Goal: Task Accomplishment & Management: Use online tool/utility

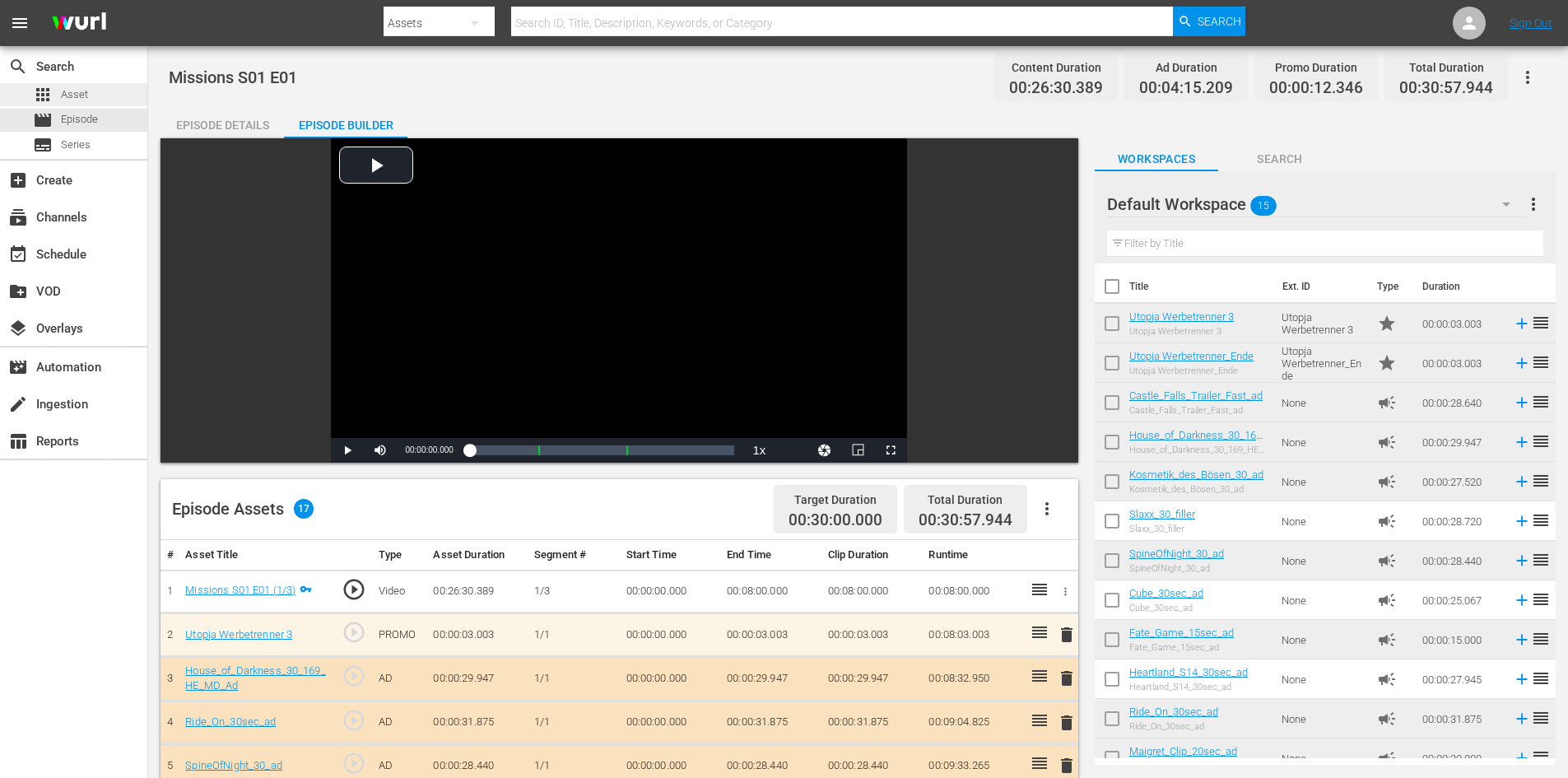
click at [103, 97] on div "apps Asset" at bounding box center [74, 95] width 147 height 23
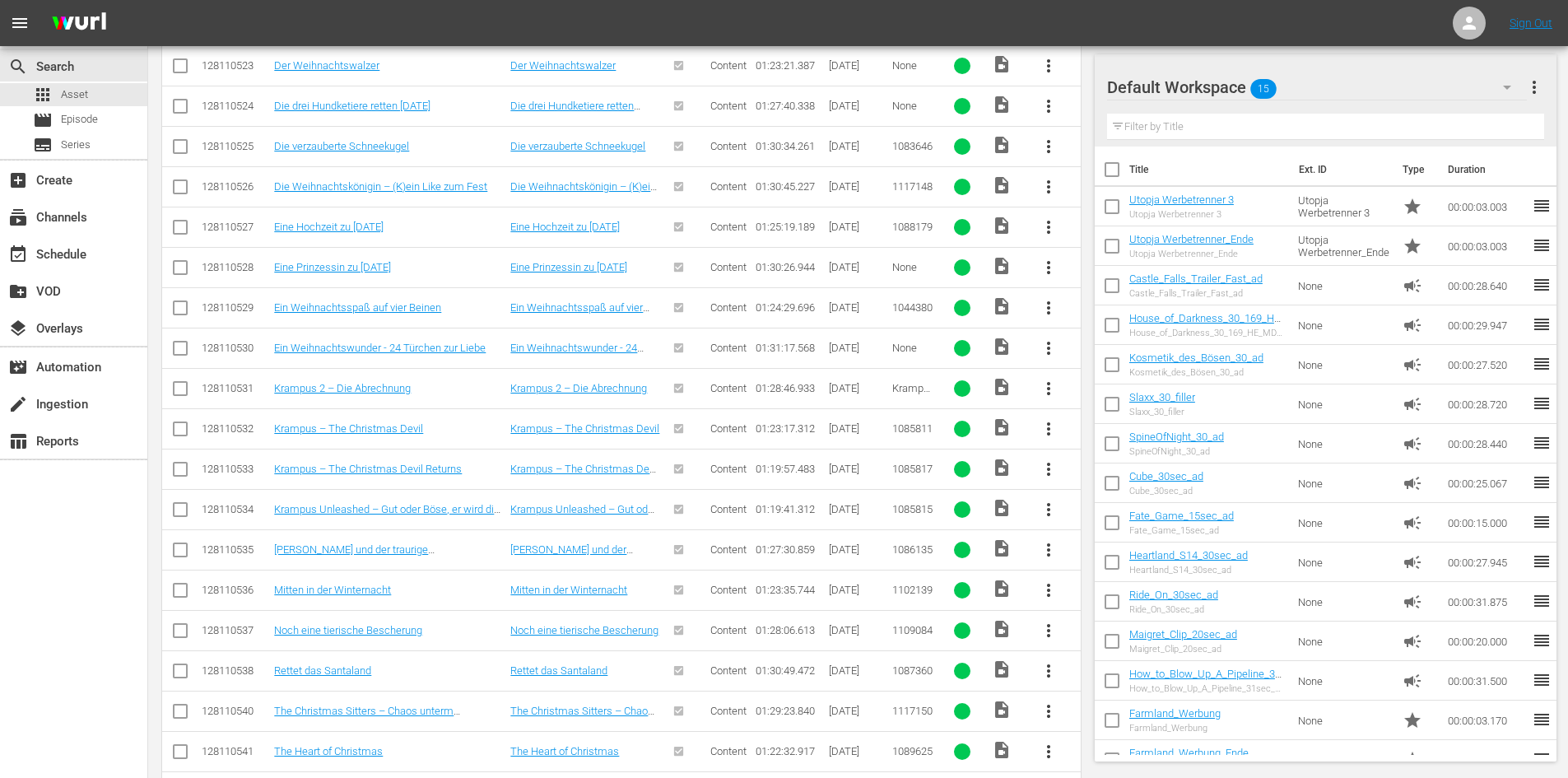
scroll to position [1420, 0]
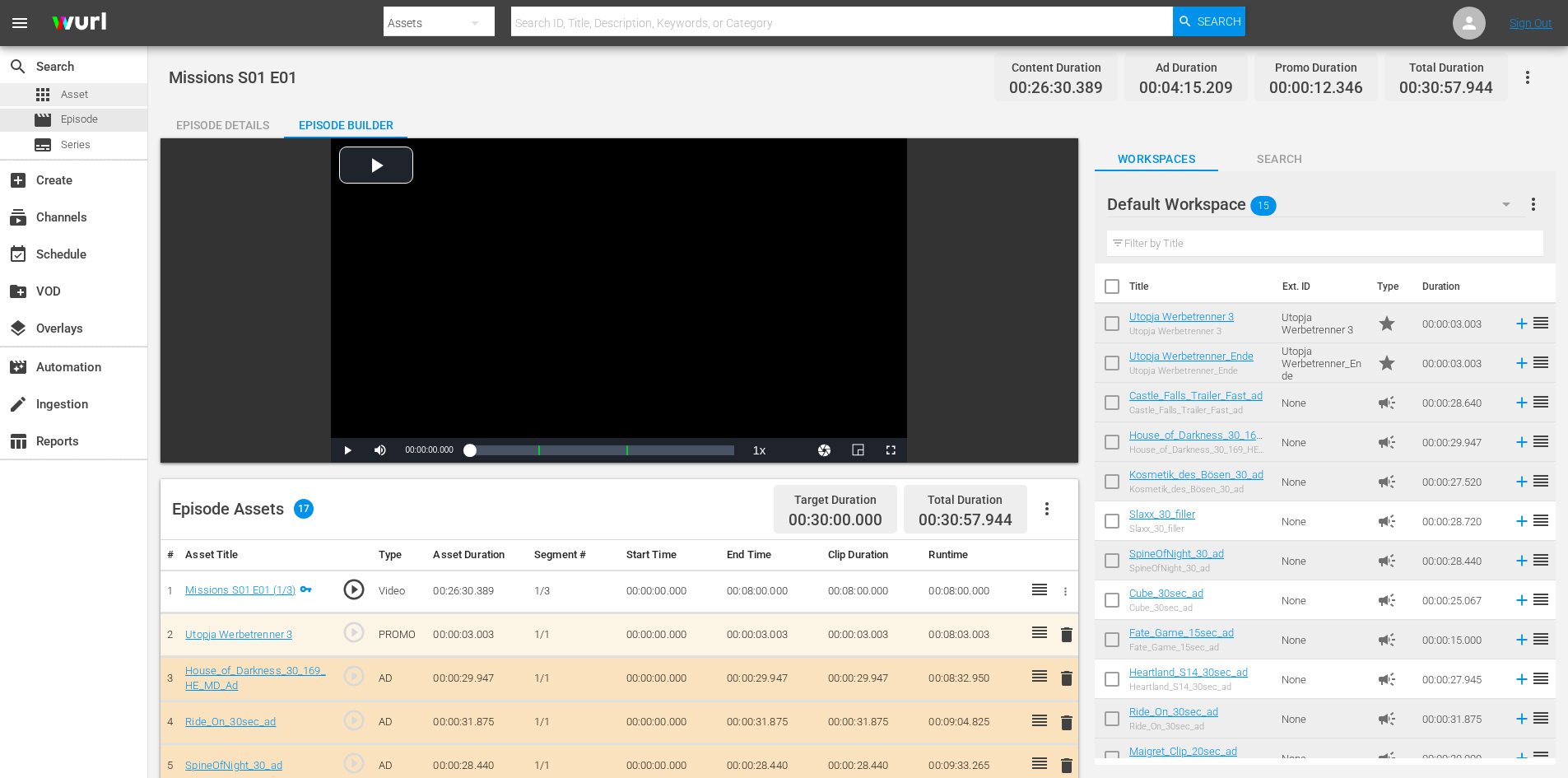
click at [97, 96] on div "apps Asset" at bounding box center [74, 95] width 147 height 23
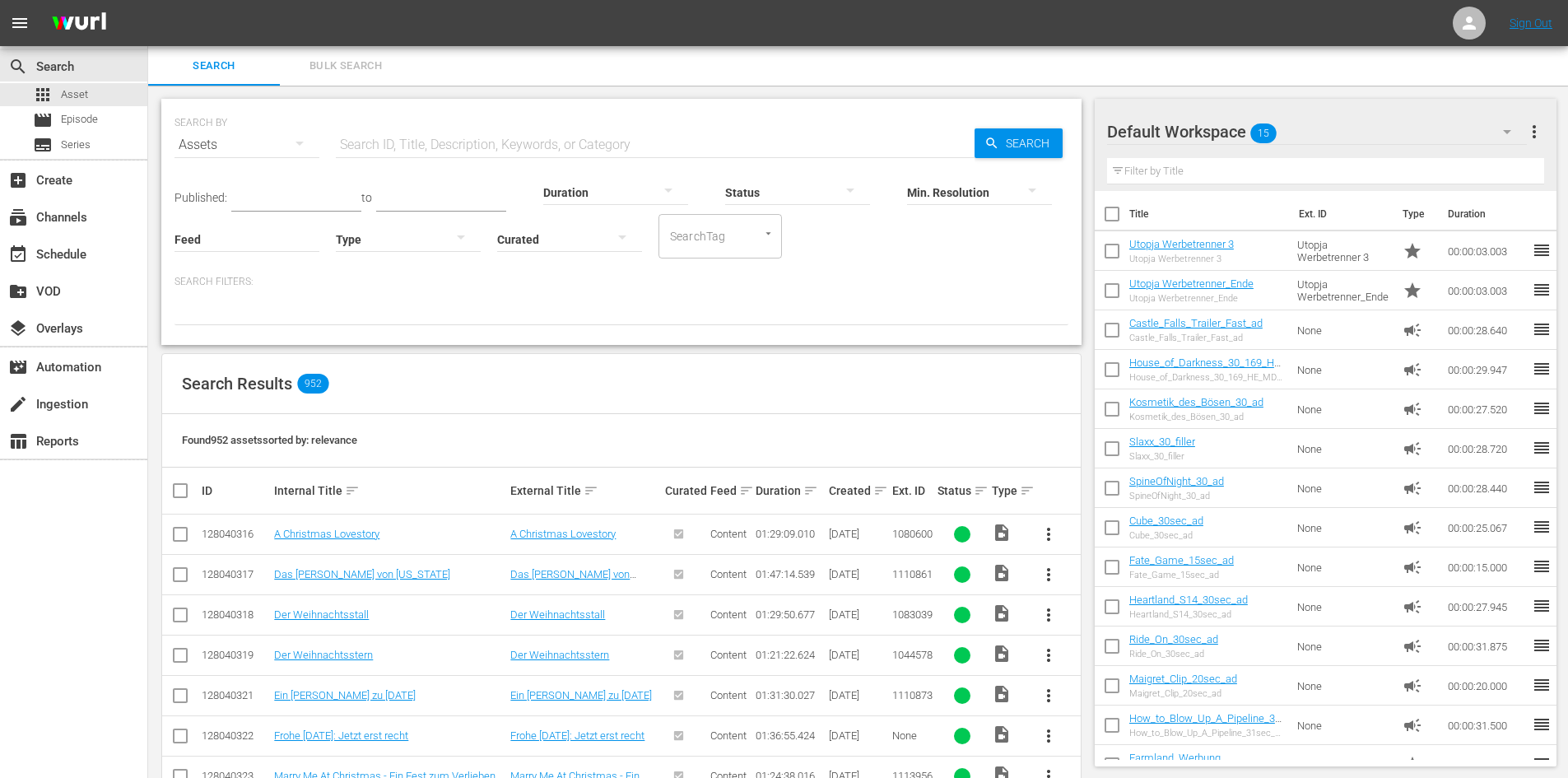
scroll to position [165, 0]
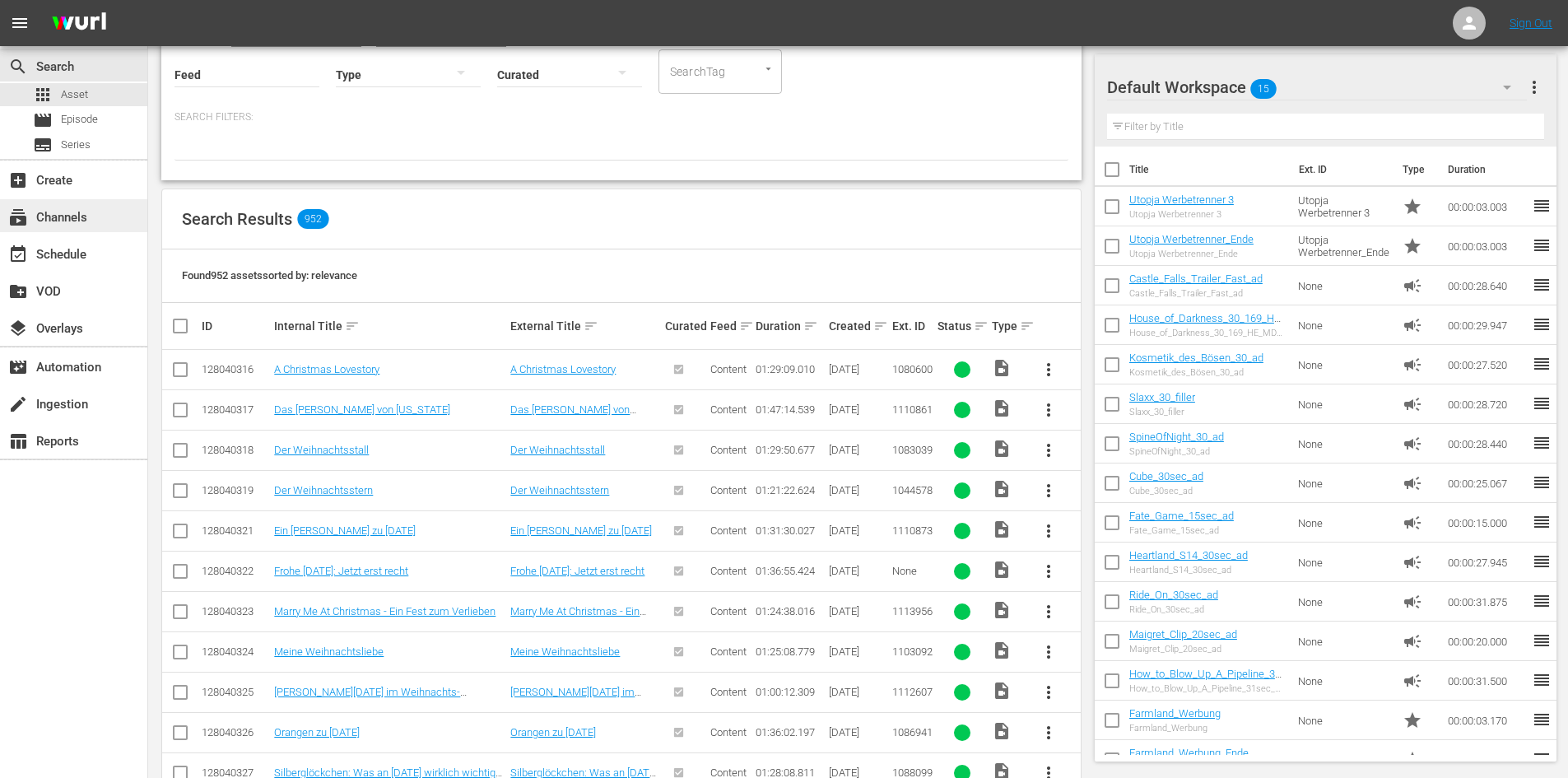
click at [66, 216] on div "subscriptions Channels" at bounding box center [46, 215] width 92 height 15
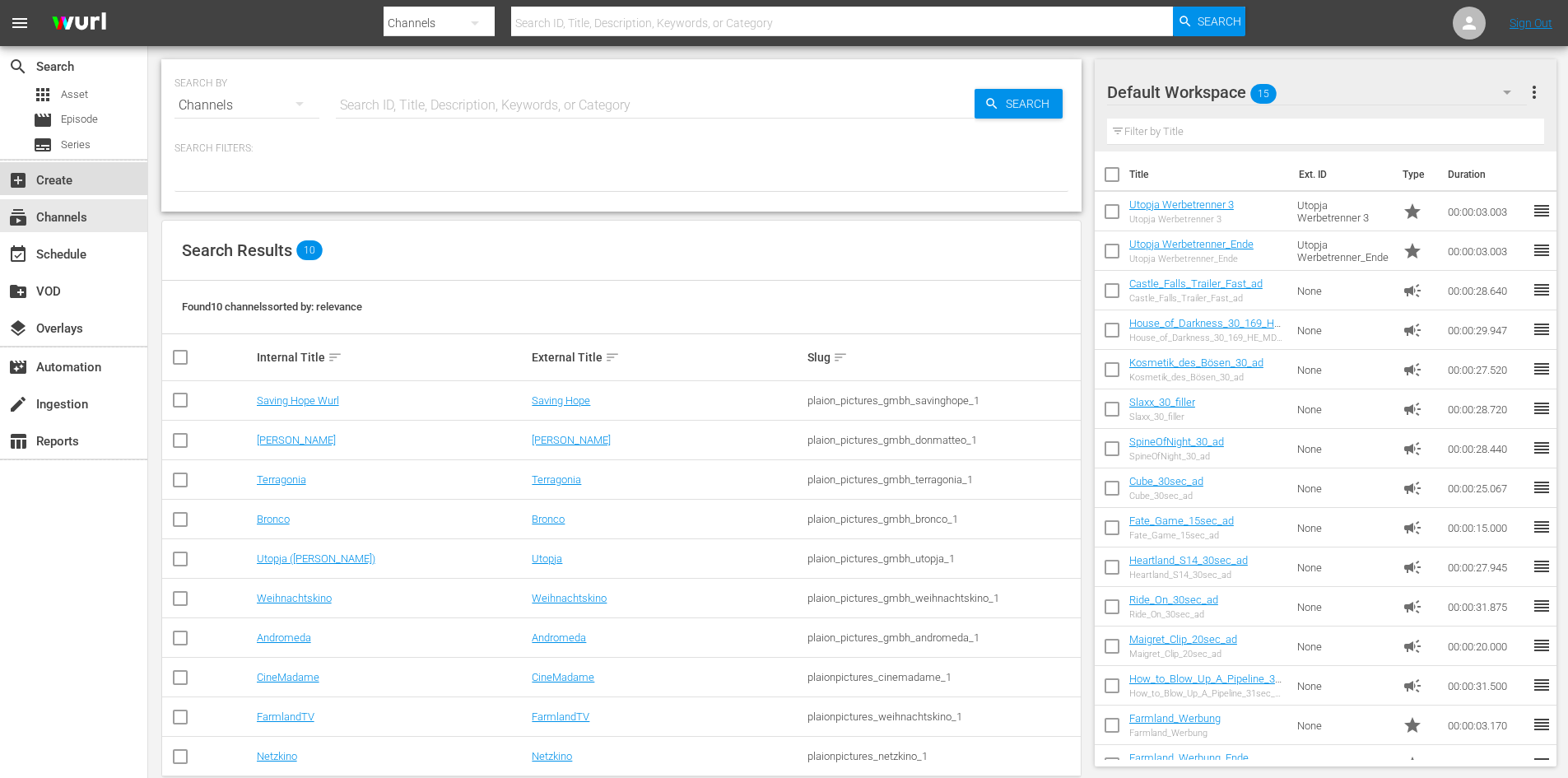
click at [55, 184] on div "add_box Create" at bounding box center [46, 177] width 92 height 15
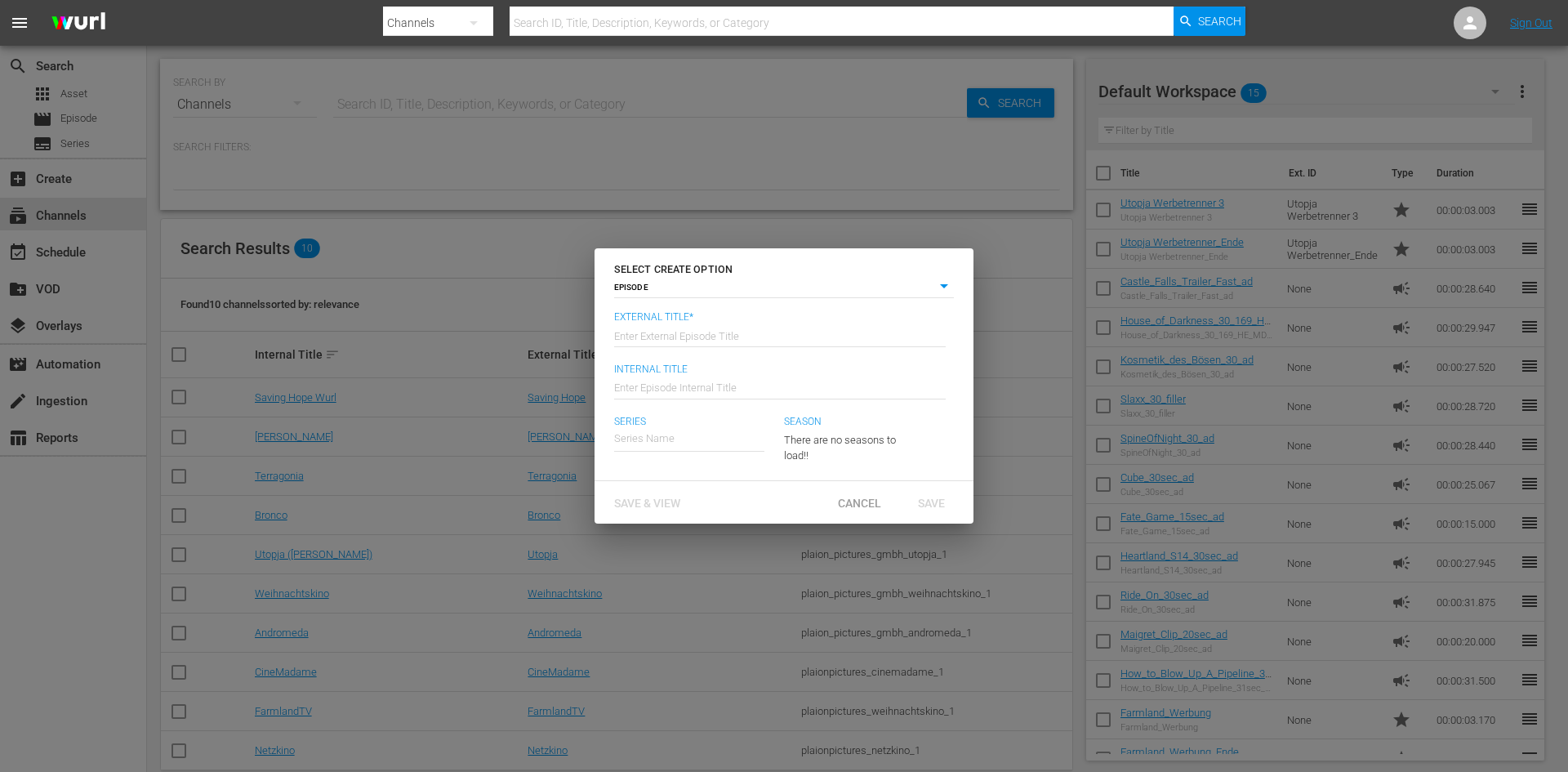
click at [124, 341] on div "SELECT CREATE OPTION EPISODE episode External Title* Enter External Episode Tit…" at bounding box center [784, 386] width 1568 height 772
click at [860, 508] on span "Cancel" at bounding box center [860, 503] width 70 height 13
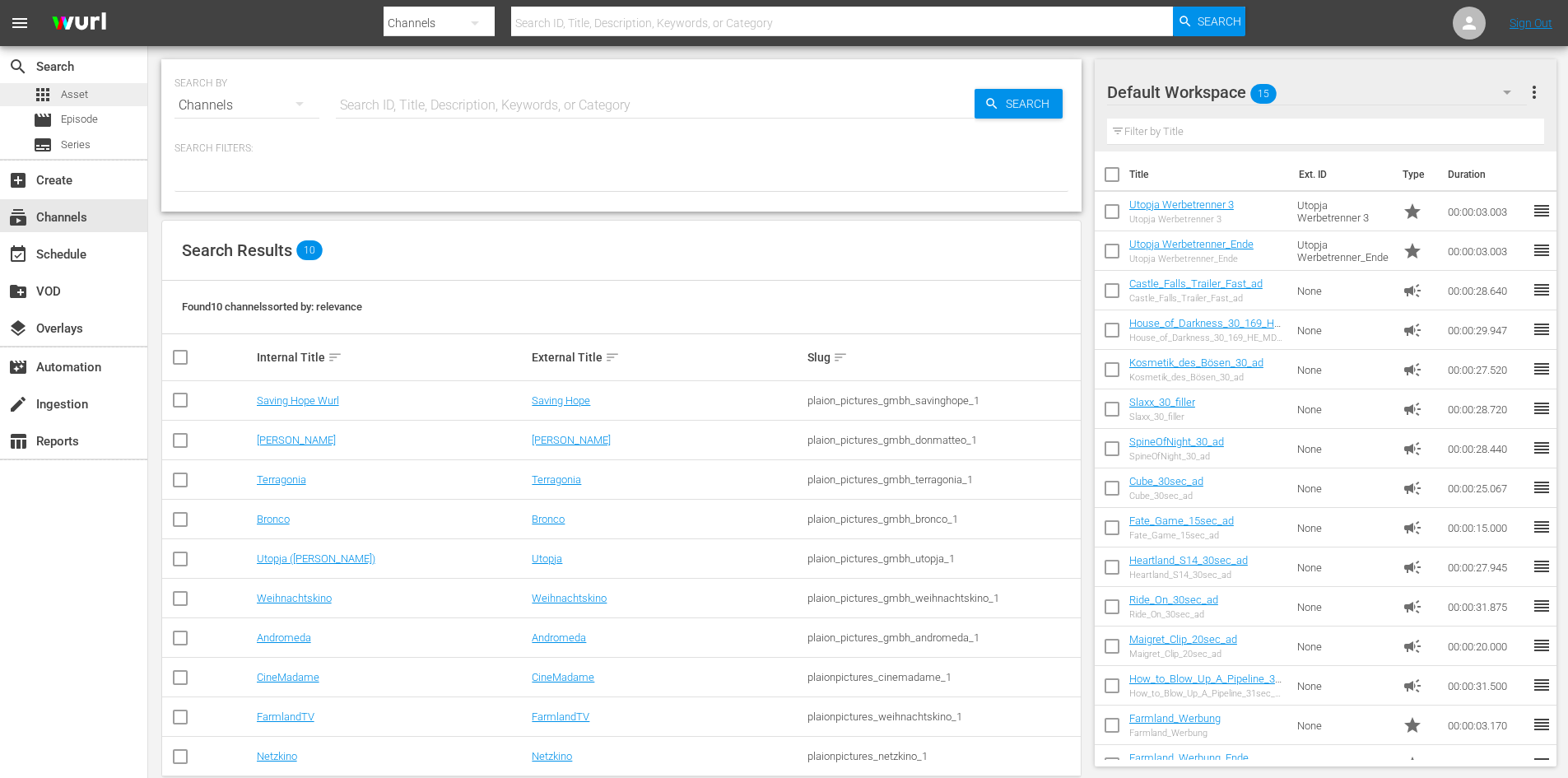
click at [68, 96] on span "Asset" at bounding box center [74, 95] width 27 height 17
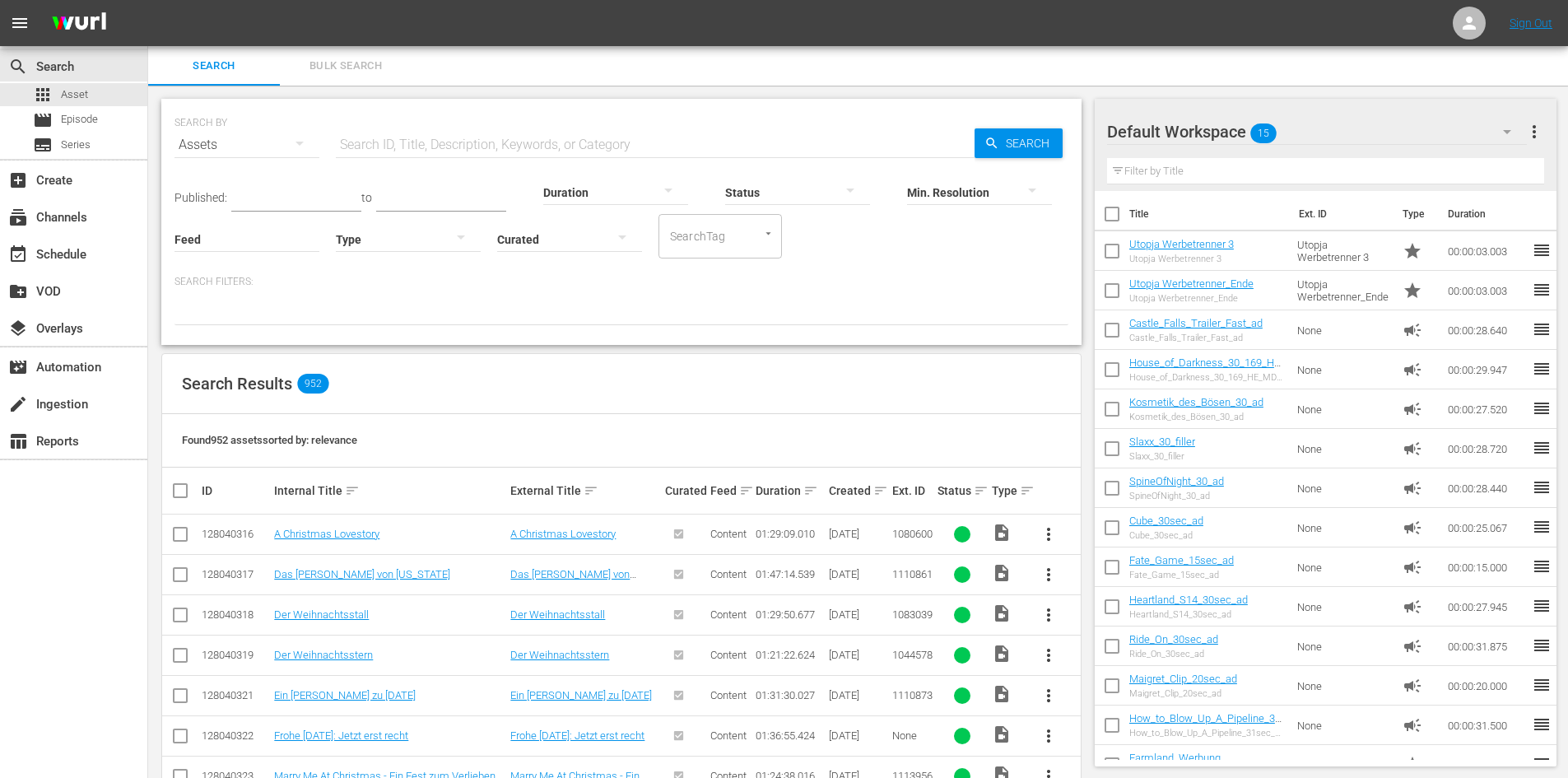
click at [516, 146] on input "text" at bounding box center [655, 145] width 638 height 39
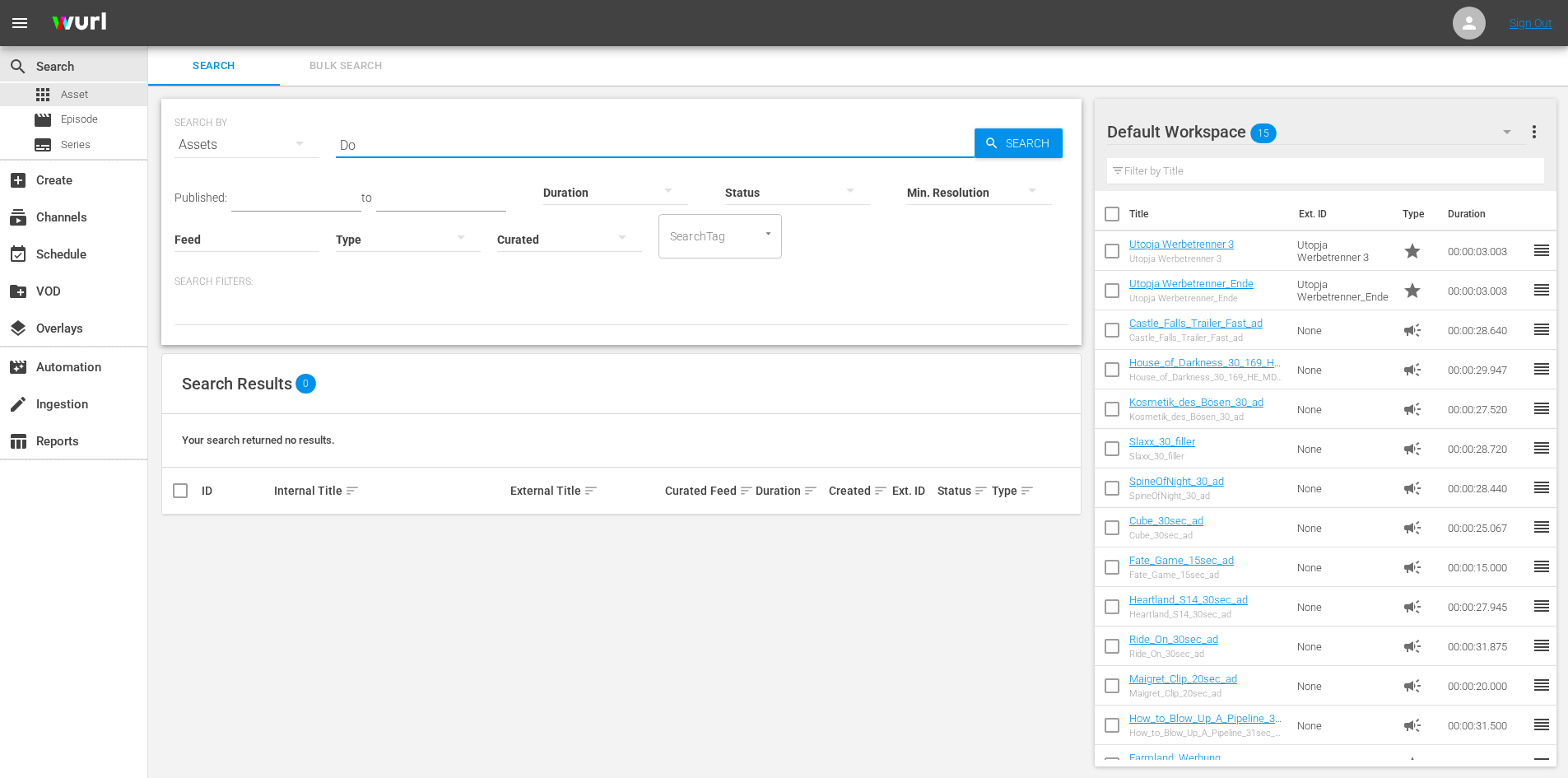
type input "D"
type input "S"
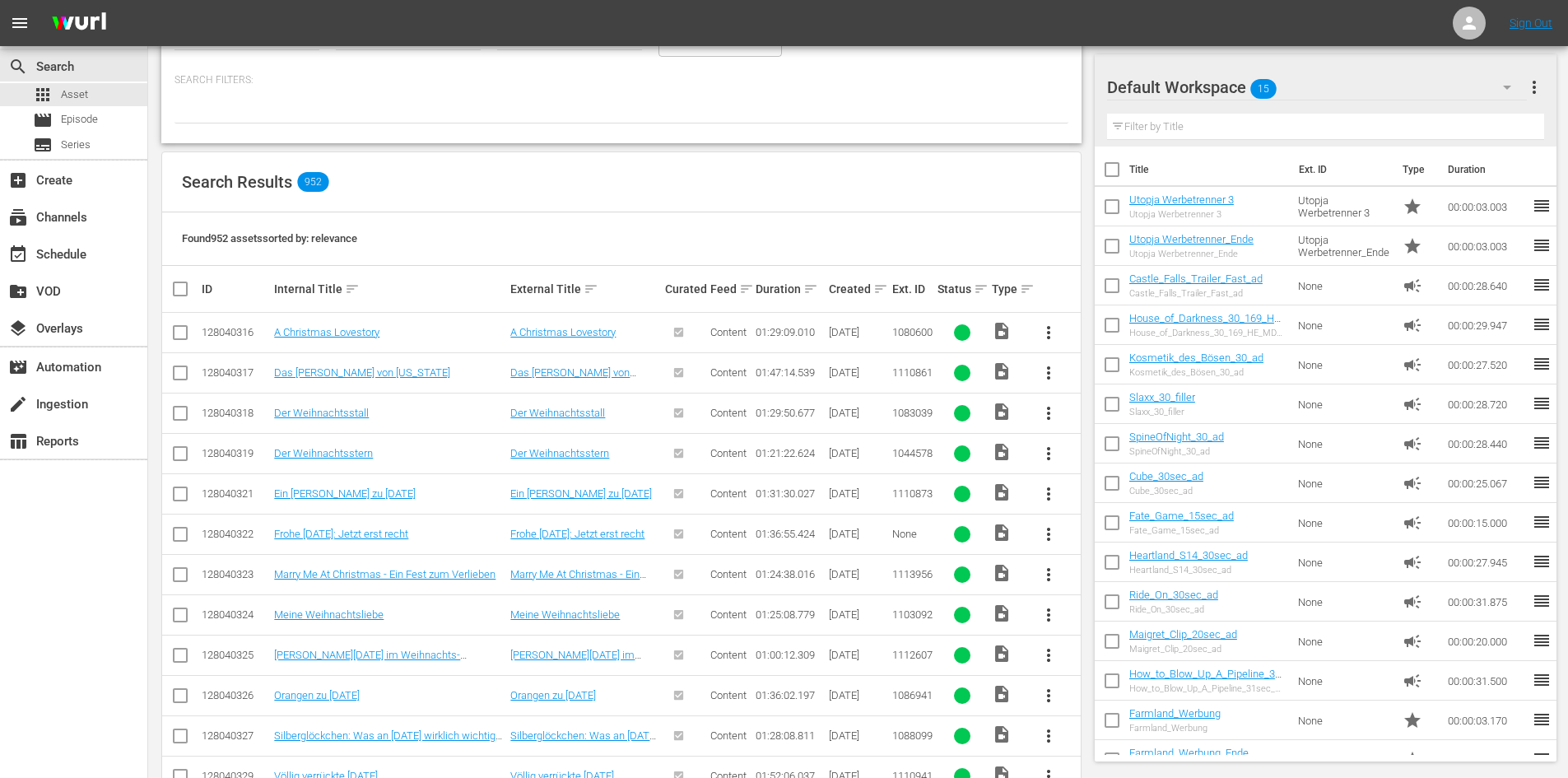
scroll to position [1189, 0]
